Goal: Task Accomplishment & Management: Manage account settings

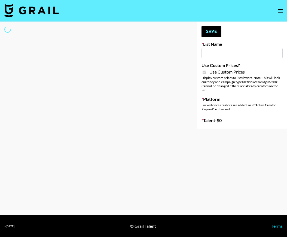
type input "Liquid Brands ([DATE])"
checkbox input "true"
select select "Brand"
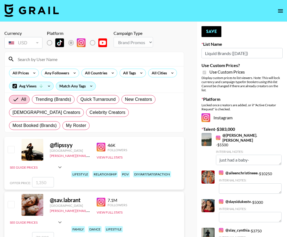
click at [34, 62] on input at bounding box center [97, 59] width 166 height 9
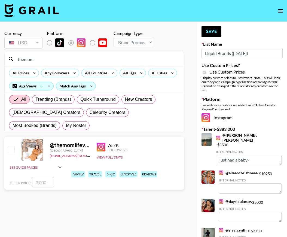
type input "themom"
click at [39, 185] on input "number" at bounding box center [43, 182] width 22 height 10
type input "3"
checkbox input "true"
type input "3000"
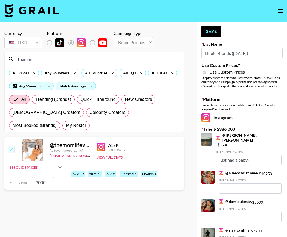
click at [142, 202] on section "Currency USD USD ​ Platform Campaign Type Choose Type... Song Promos Brand Prom…" at bounding box center [94, 123] width 180 height 194
click at [205, 31] on button "Save" at bounding box center [212, 31] width 20 height 11
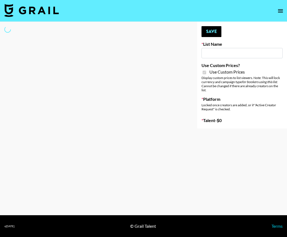
type input "bigkitty"
checkbox input "true"
select select "Brand"
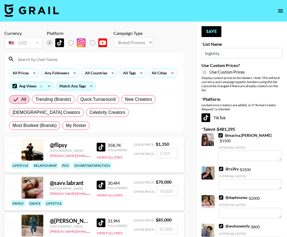
click at [223, 136] on img at bounding box center [221, 135] width 4 height 4
click at [52, 60] on input at bounding box center [97, 59] width 166 height 9
type input "y"
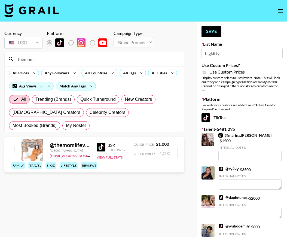
type input "themom"
click at [10, 151] on input "checkbox" at bounding box center [11, 149] width 7 height 7
checkbox input "true"
type input "1000"
click at [211, 30] on button "Save" at bounding box center [212, 31] width 20 height 11
